Goal: Transaction & Acquisition: Book appointment/travel/reservation

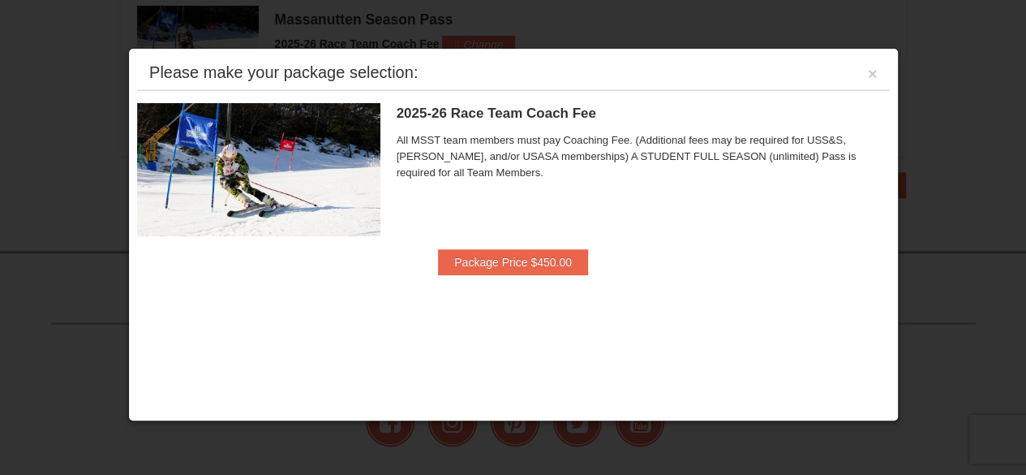
scroll to position [364, 0]
click at [512, 261] on button "Package Price $450.00" at bounding box center [513, 262] width 150 height 26
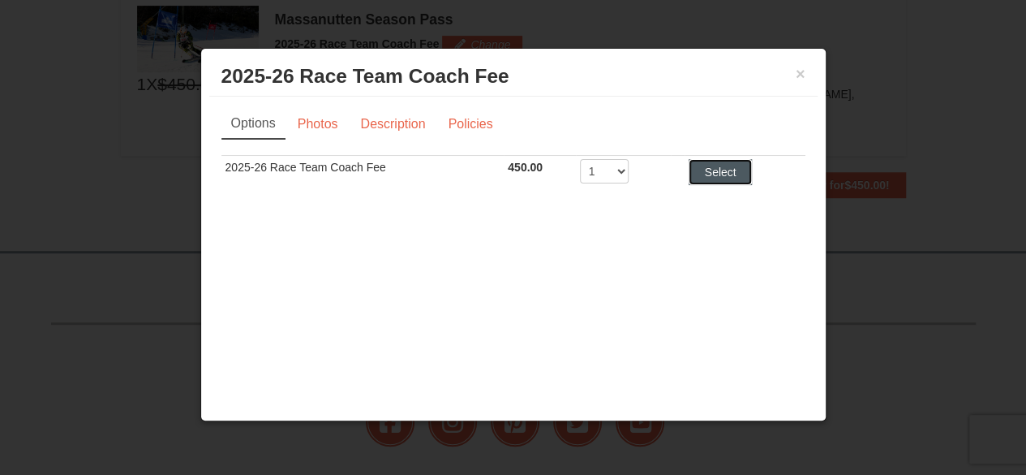
click at [715, 165] on button "Select" at bounding box center [721, 172] width 64 height 26
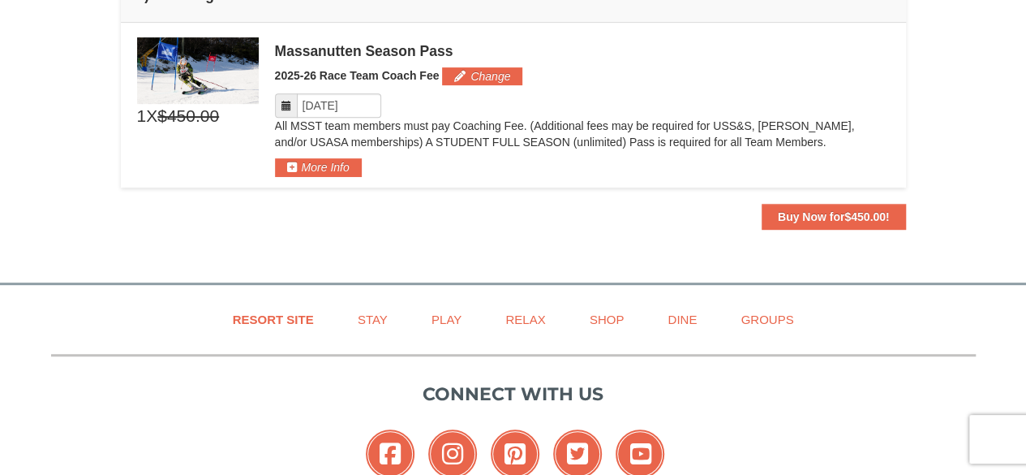
scroll to position [283, 0]
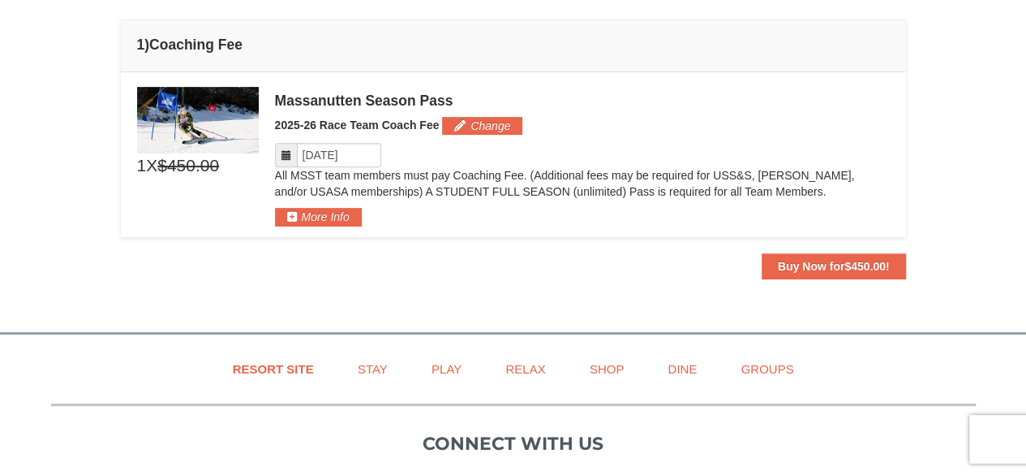
click at [282, 153] on icon at bounding box center [286, 154] width 11 height 11
click at [331, 151] on input "Please format dates MM/DD/YYYY" at bounding box center [339, 155] width 84 height 24
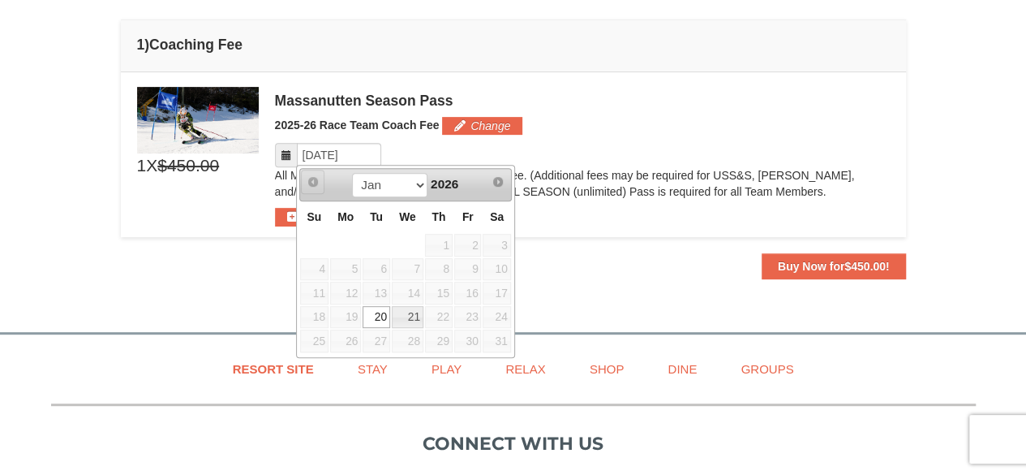
click at [312, 180] on span "Prev" at bounding box center [313, 181] width 13 height 13
click at [440, 183] on span "2026" at bounding box center [445, 184] width 28 height 14
click at [311, 184] on span "Prev" at bounding box center [313, 181] width 13 height 13
click at [586, 161] on div "Please format dates MM/DD/YYYY" at bounding box center [582, 155] width 615 height 24
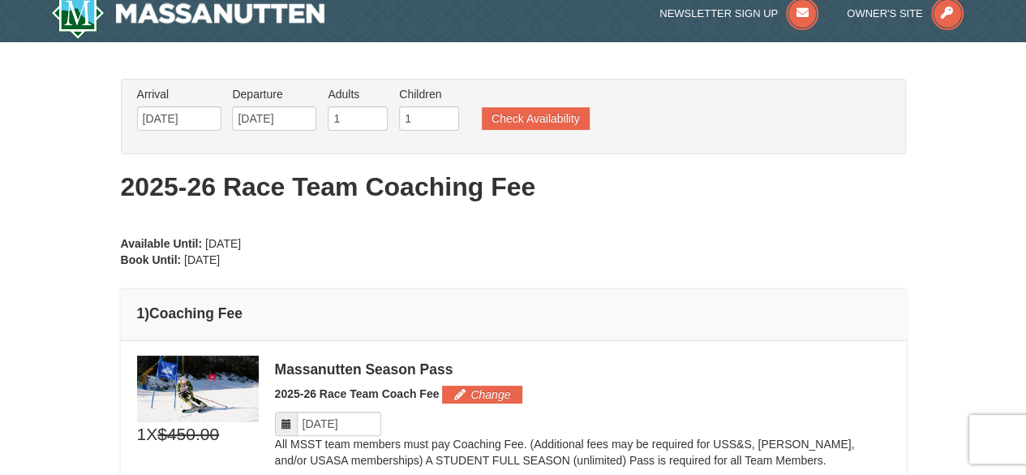
scroll to position [0, 0]
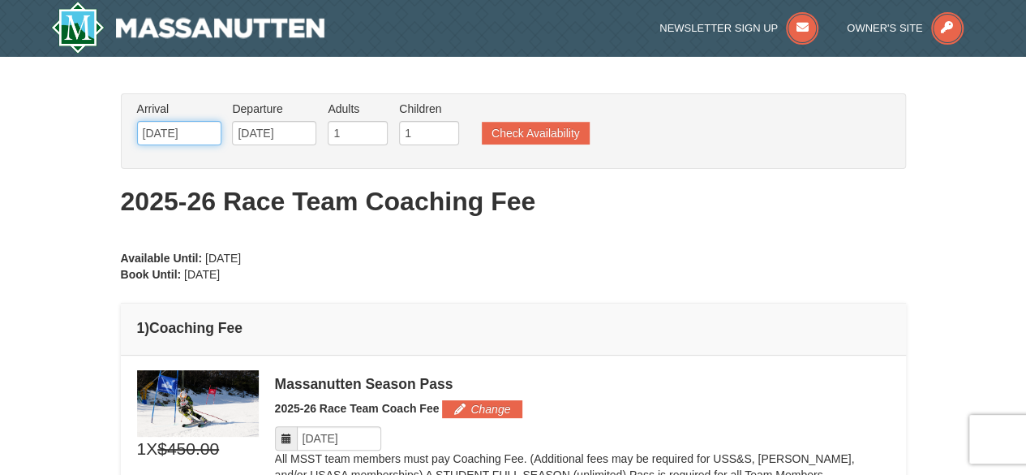
click at [169, 131] on input "01/20/2026" at bounding box center [179, 133] width 84 height 24
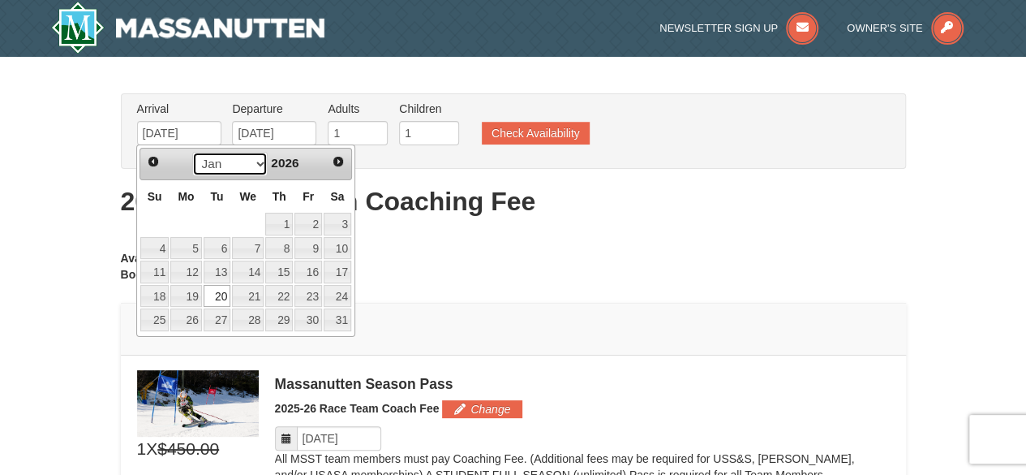
click at [261, 159] on select "Jan Feb Mar" at bounding box center [229, 164] width 75 height 24
click at [284, 161] on span "2026" at bounding box center [285, 163] width 28 height 14
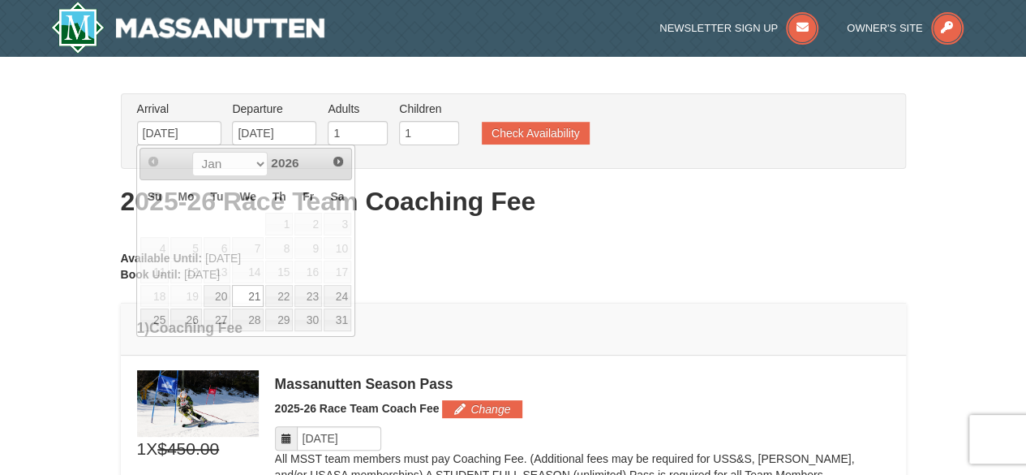
click at [637, 272] on div "From: To: Adults: 1 Children: 1 Change Arrival Please format dates MM/DD/YYYY P…" at bounding box center [513, 327] width 785 height 469
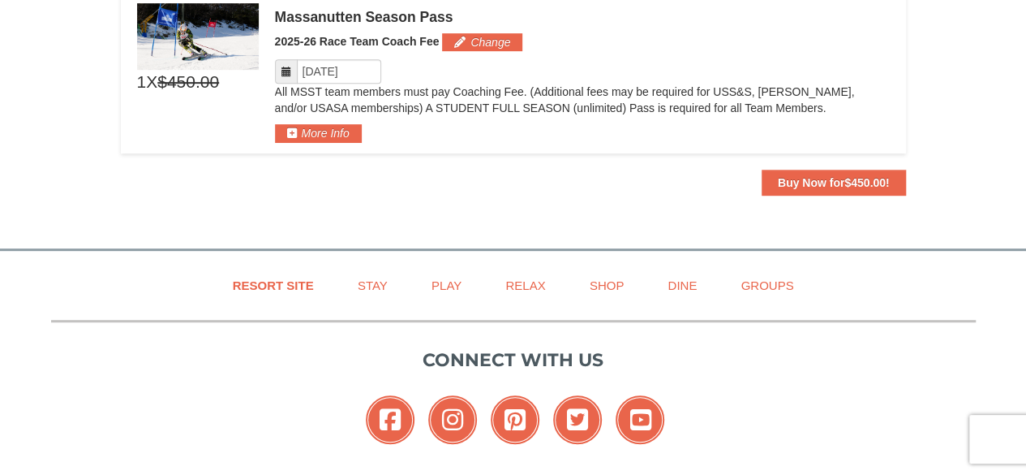
scroll to position [406, 0]
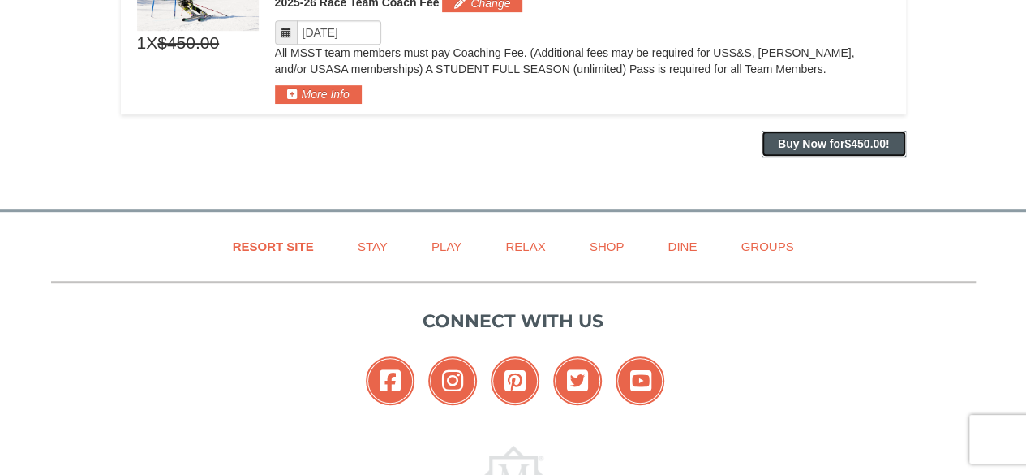
click at [829, 142] on strong "Buy Now for $450.00 !" at bounding box center [834, 143] width 112 height 13
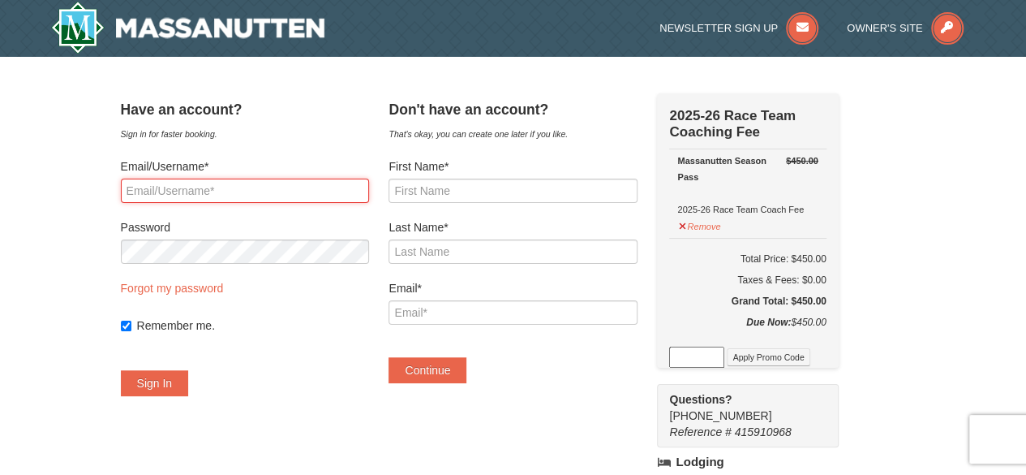
click at [297, 189] on input "Email/Username*" at bounding box center [245, 190] width 248 height 24
click at [238, 196] on input "Email/Username*" at bounding box center [245, 190] width 248 height 24
type input "jhays@hays.net"
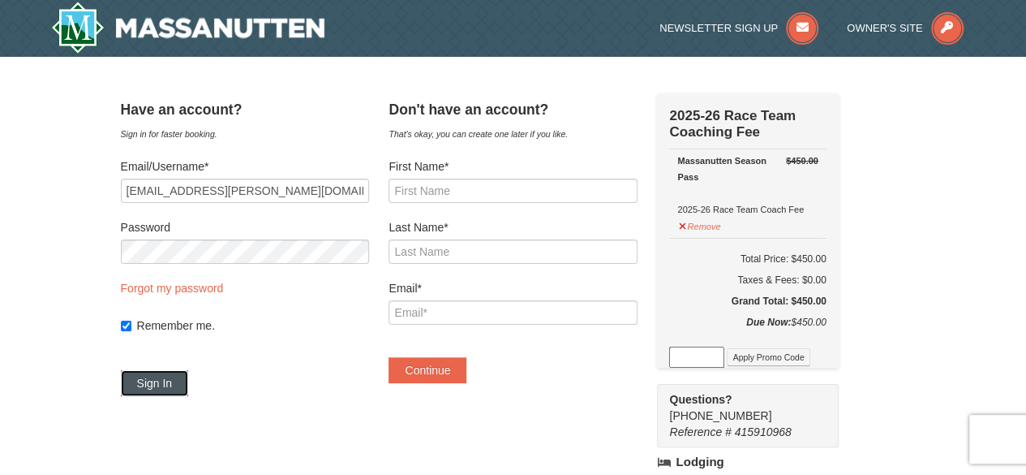
click at [174, 376] on button "Sign In" at bounding box center [155, 383] width 68 height 26
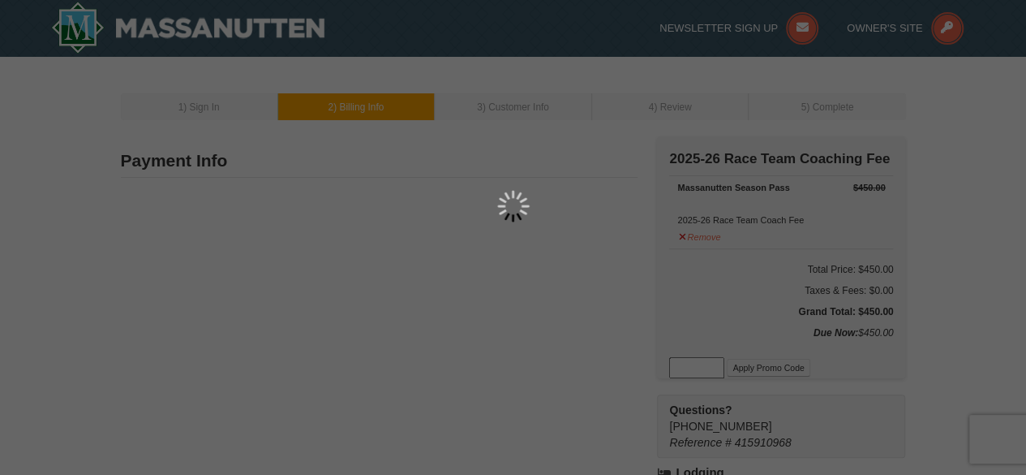
type input "5801 Ketterley Row"
type input "Glen Allen"
type input "23059"
type input "214"
type input "221"
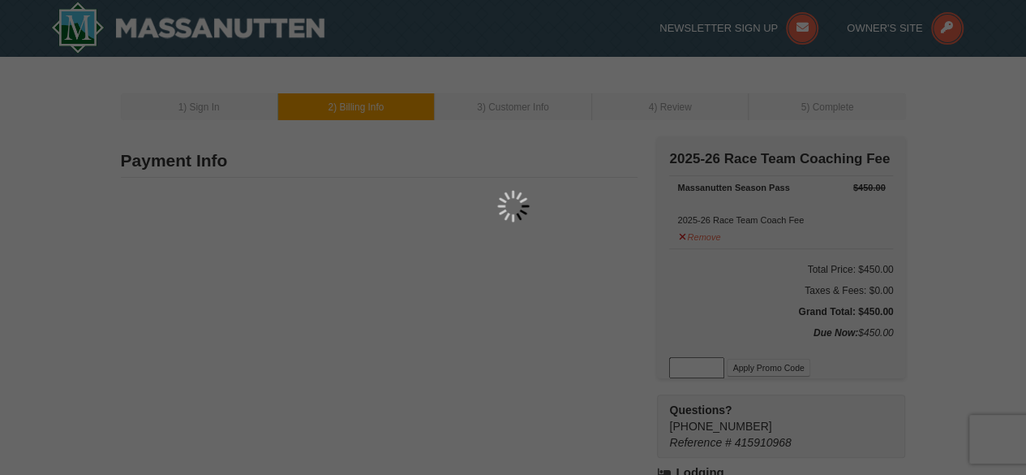
type input "4940"
type input "jhays@hays.net"
select select "VA"
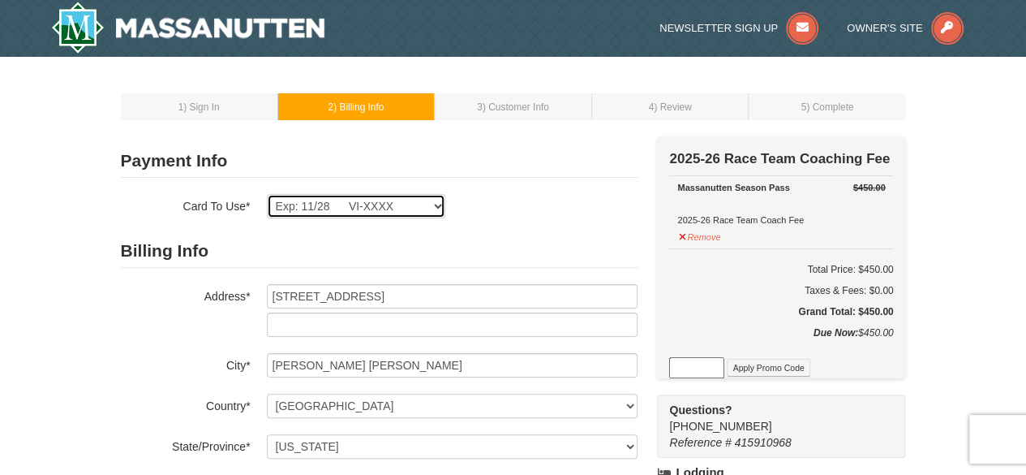
click at [432, 204] on select "Exp: 09/27 VI-XXXX Exp: 11/28 VI-XXXX New Card" at bounding box center [356, 206] width 178 height 24
select select
click at [267, 194] on select "Exp: 09/27 VI-XXXX Exp: 11/28 VI-XXXX New Card" at bounding box center [356, 206] width 178 height 24
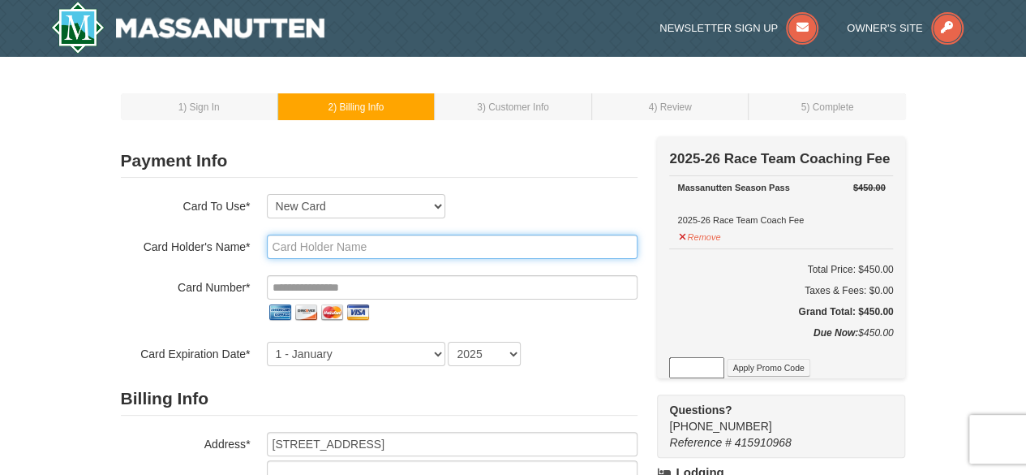
click at [378, 246] on input "text" at bounding box center [452, 246] width 371 height 24
type input "marshall hays"
type input "**********"
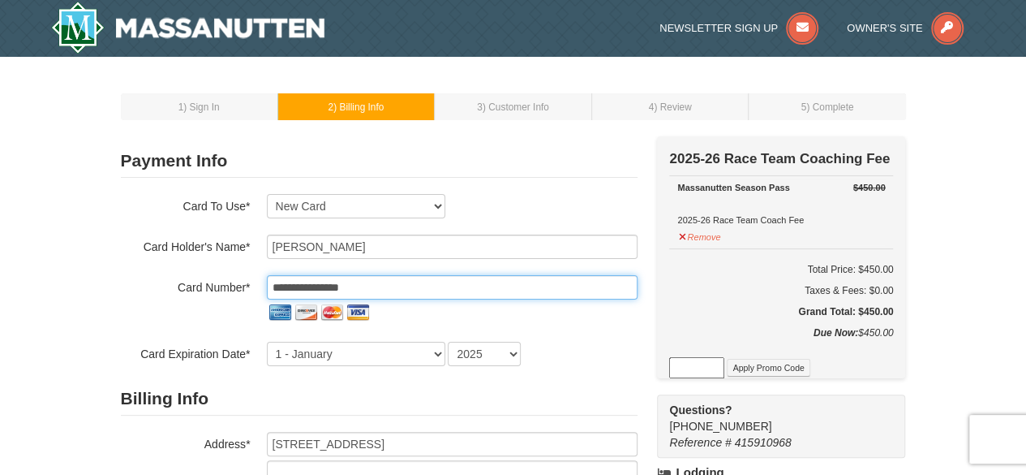
select select "10"
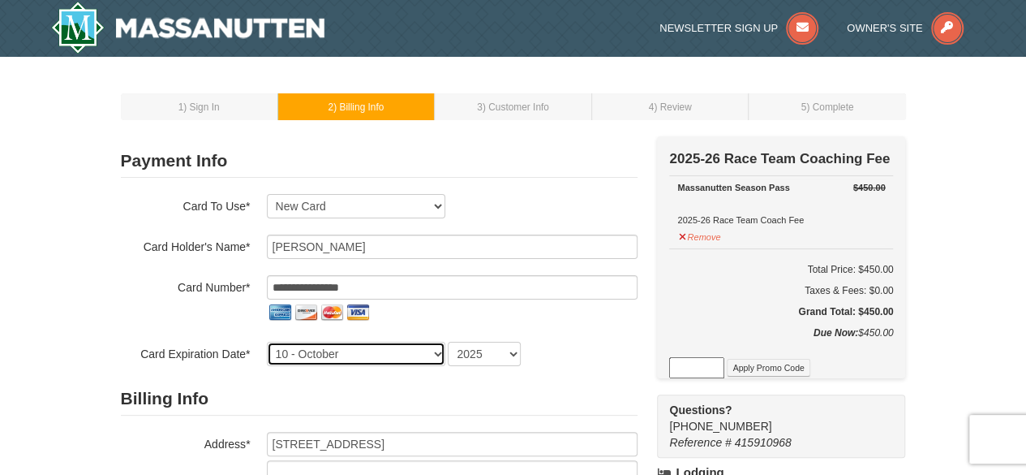
select select "2026"
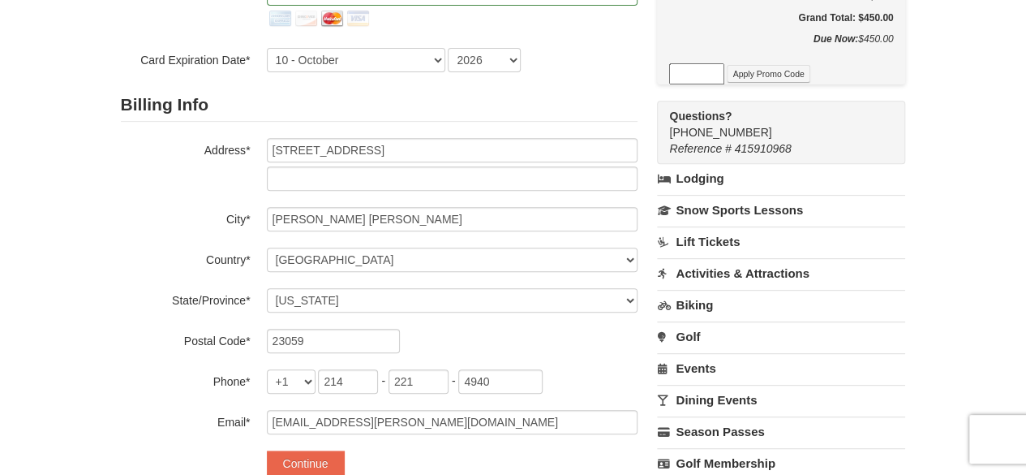
scroll to position [406, 0]
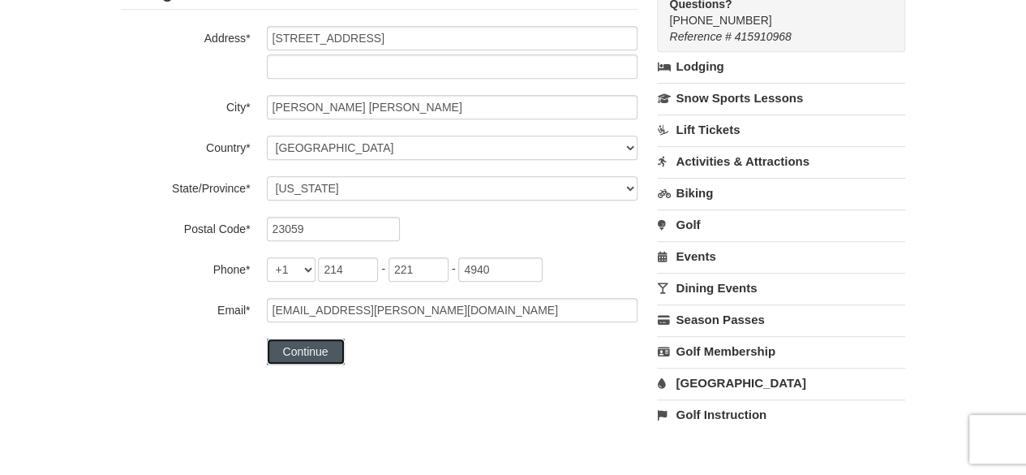
click at [318, 344] on button "Continue" at bounding box center [306, 351] width 78 height 26
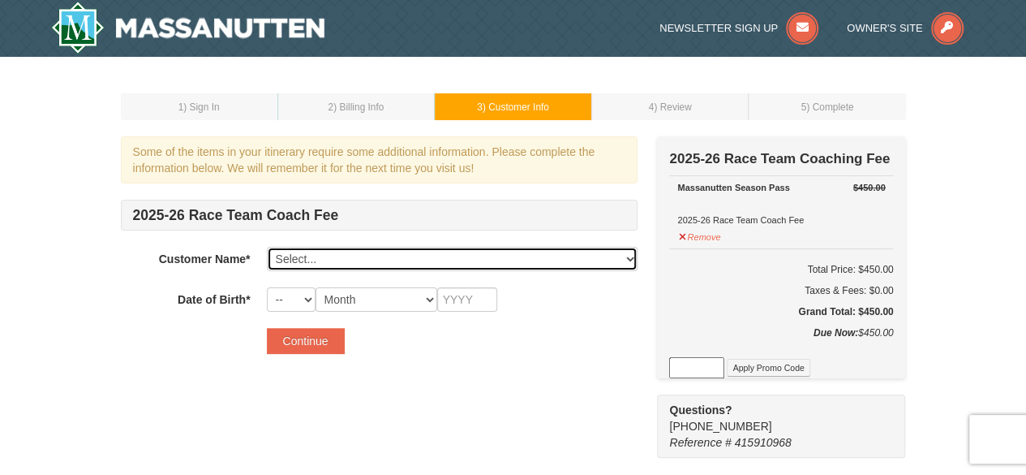
click at [487, 260] on select "Select... [PERSON_NAME] [PERSON_NAME] [PERSON_NAME] [PERSON_NAME] Add New..." at bounding box center [452, 259] width 371 height 24
select select "8862085"
click at [267, 247] on select "Select... [PERSON_NAME] [PERSON_NAME] [PERSON_NAME] [PERSON_NAME] Add New..." at bounding box center [452, 259] width 371 height 24
select select "15"
select select "02"
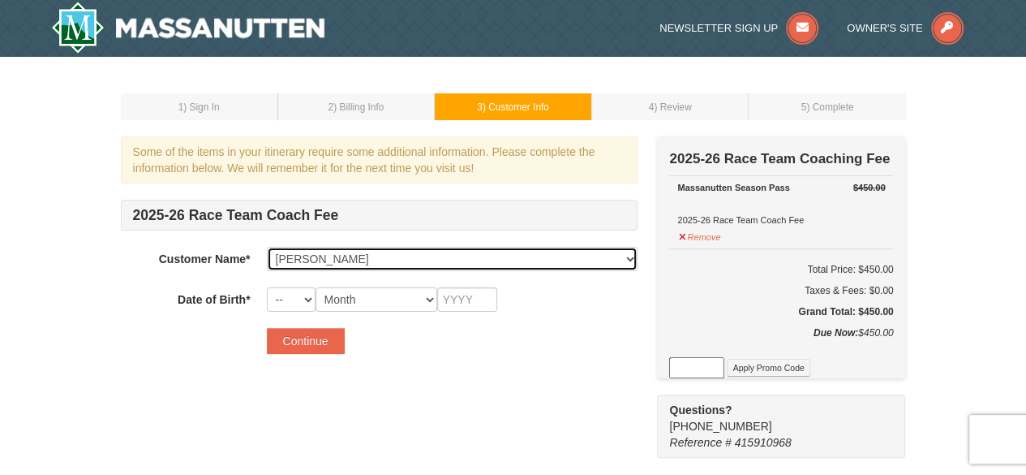
type input "2011"
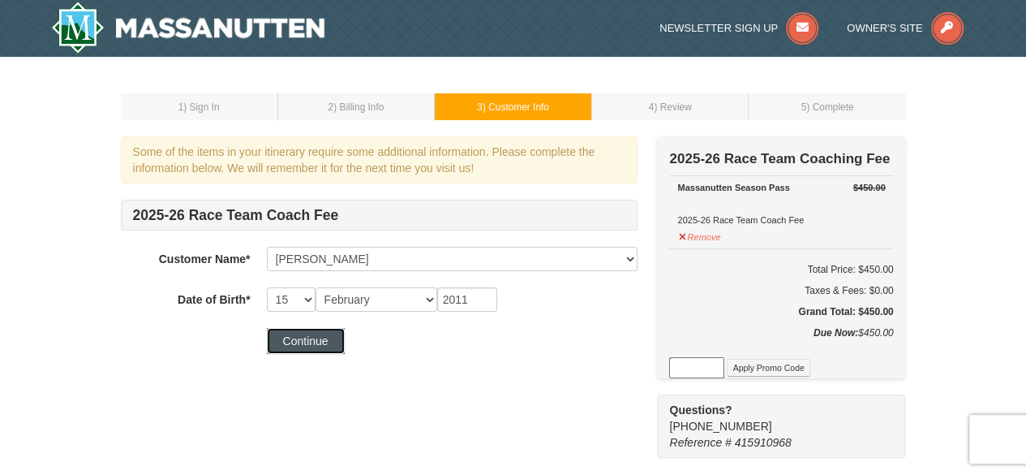
click at [308, 342] on button "Continue" at bounding box center [306, 341] width 78 height 26
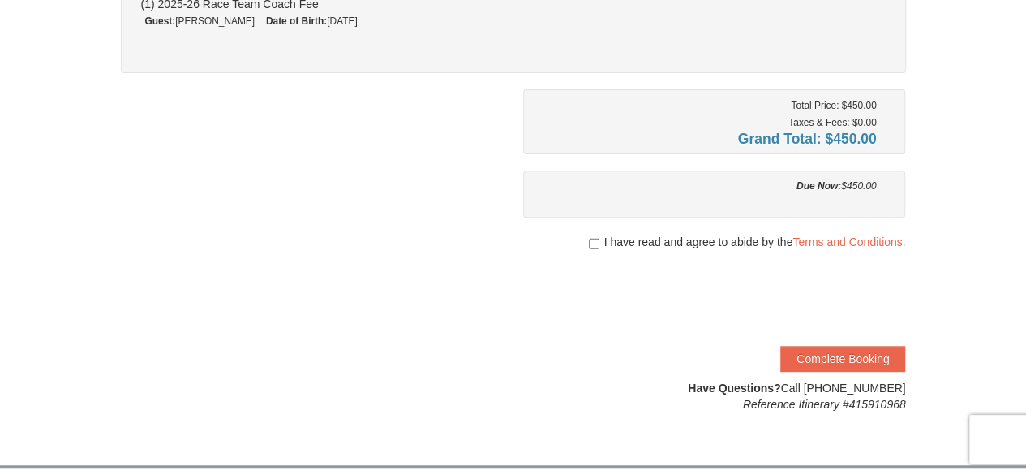
scroll to position [243, 0]
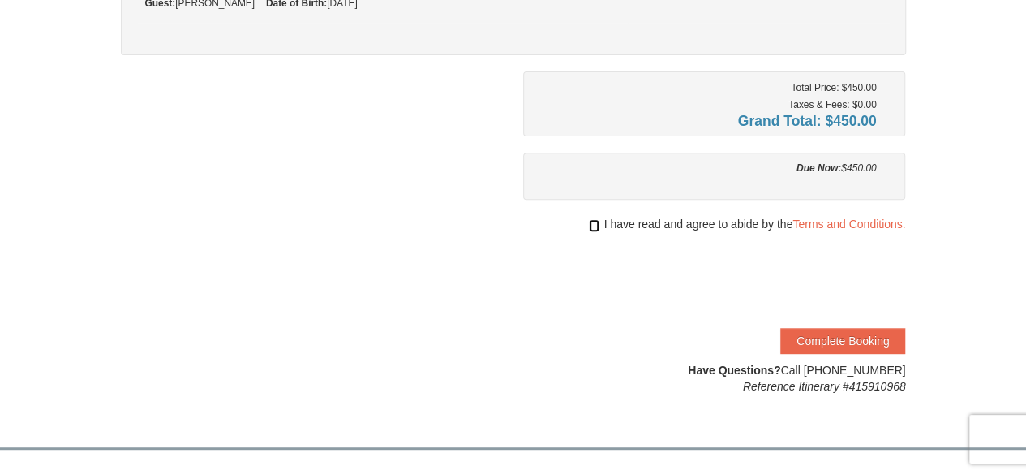
click at [595, 223] on input "checkbox" at bounding box center [594, 225] width 11 height 13
checkbox input "true"
click at [830, 338] on button "Complete Booking" at bounding box center [842, 341] width 125 height 26
